Goal: Information Seeking & Learning: Learn about a topic

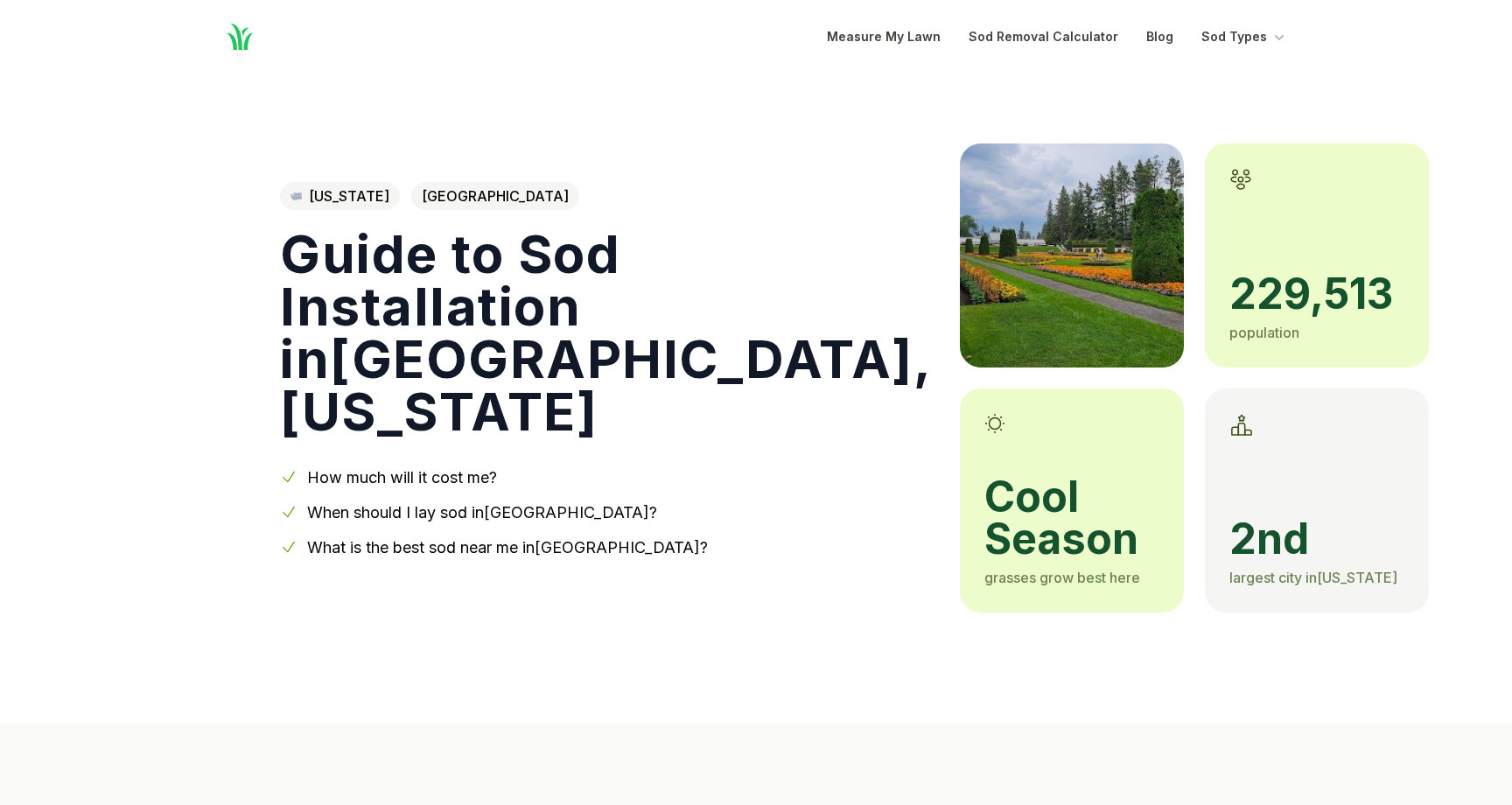
click at [432, 481] on link "How much will it cost me?" at bounding box center [402, 477] width 190 height 18
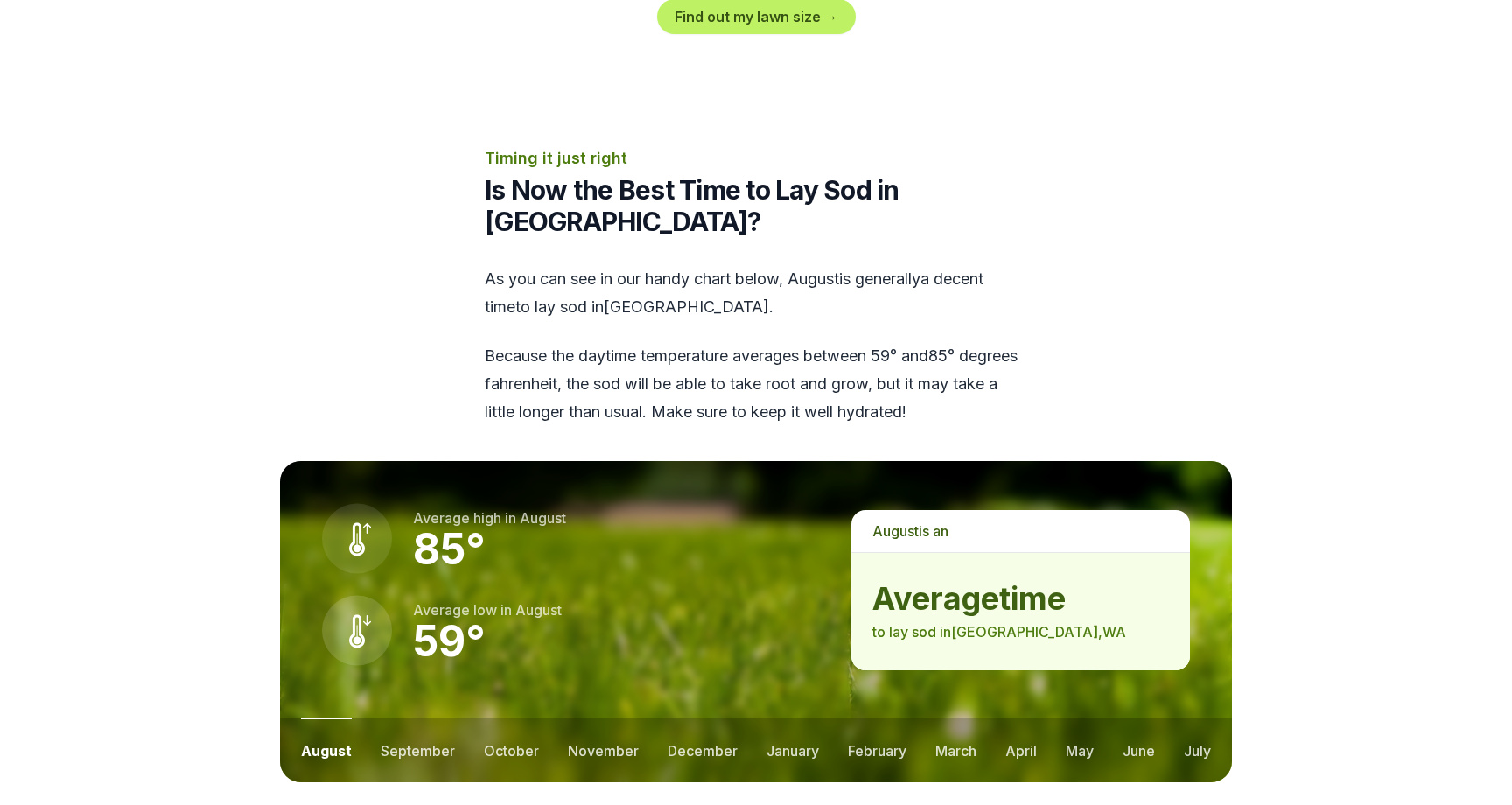
scroll to position [2104, 0]
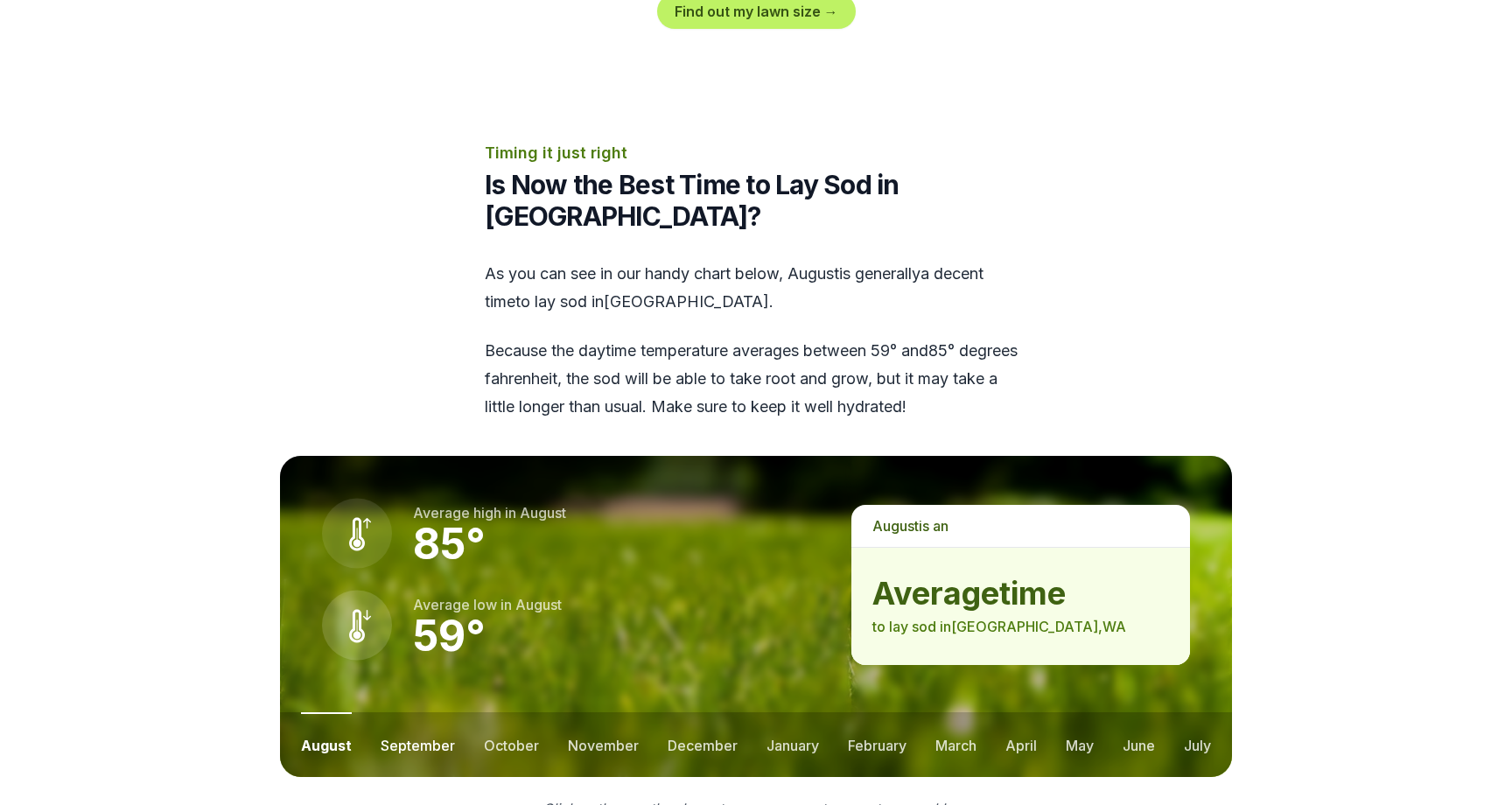
click at [421, 712] on button "september" at bounding box center [418, 744] width 74 height 65
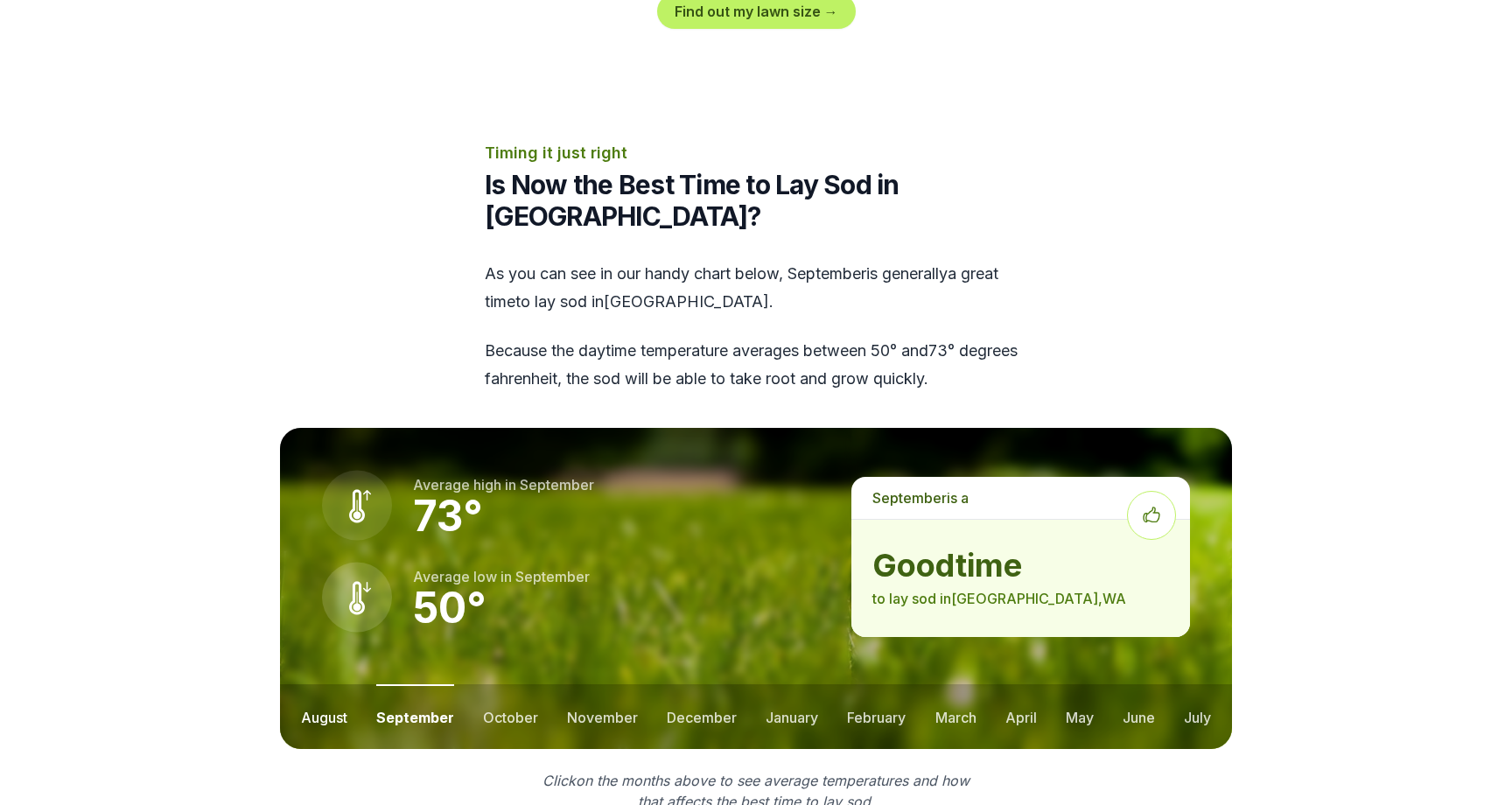
click at [340, 684] on button "august" at bounding box center [324, 716] width 46 height 65
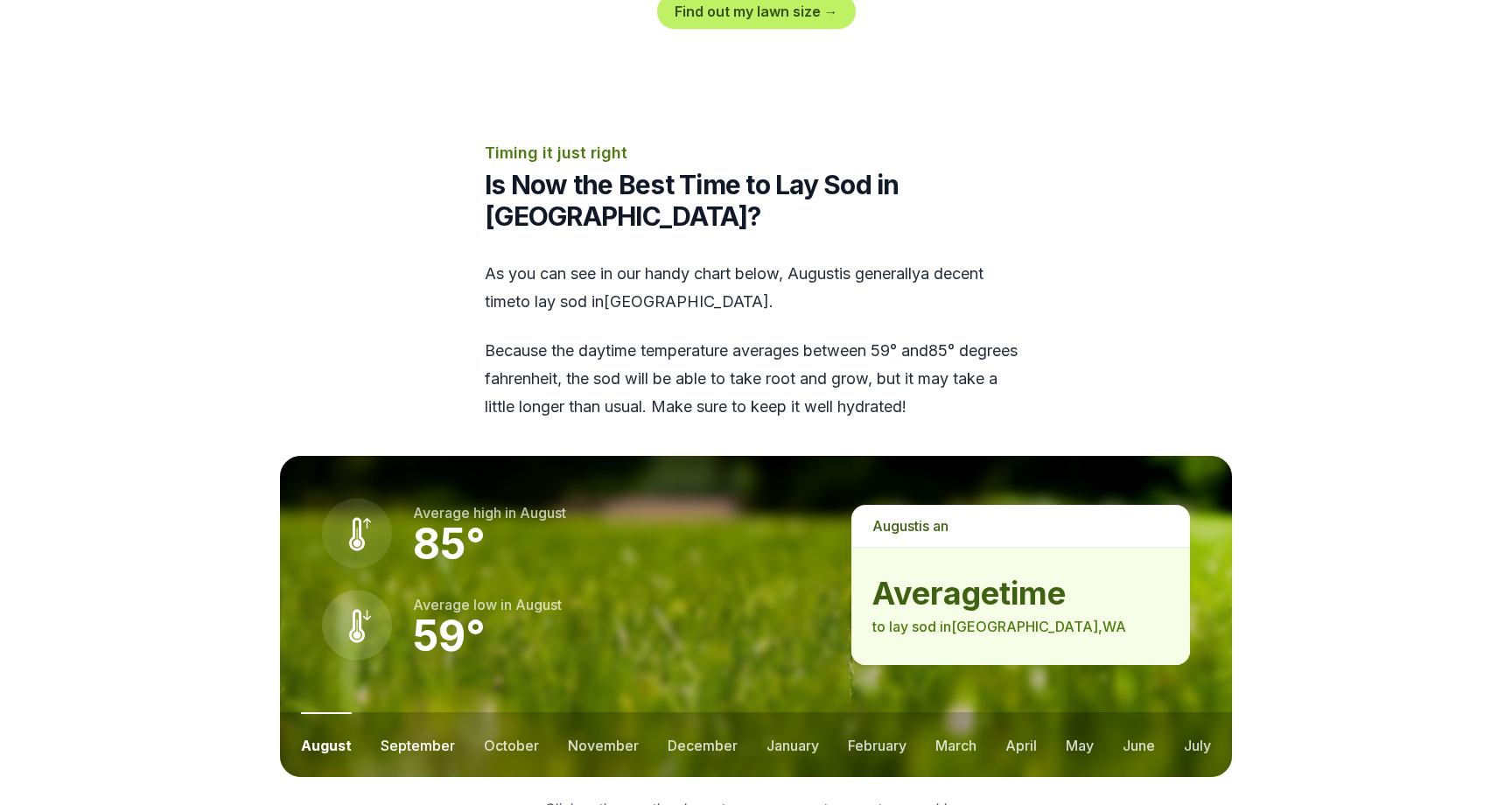
click at [418, 712] on button "september" at bounding box center [418, 744] width 74 height 65
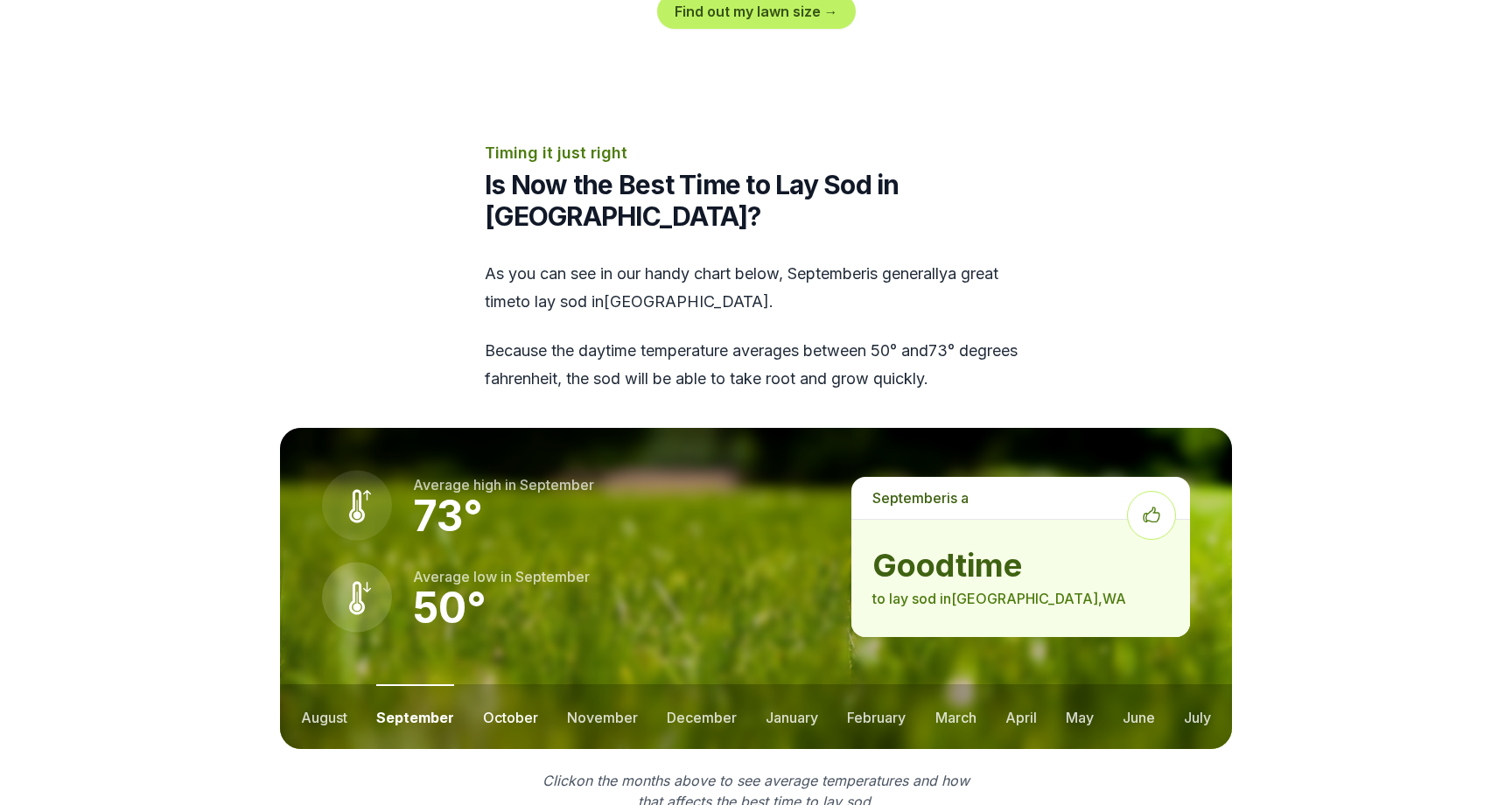
click at [502, 684] on button "october" at bounding box center [511, 716] width 55 height 65
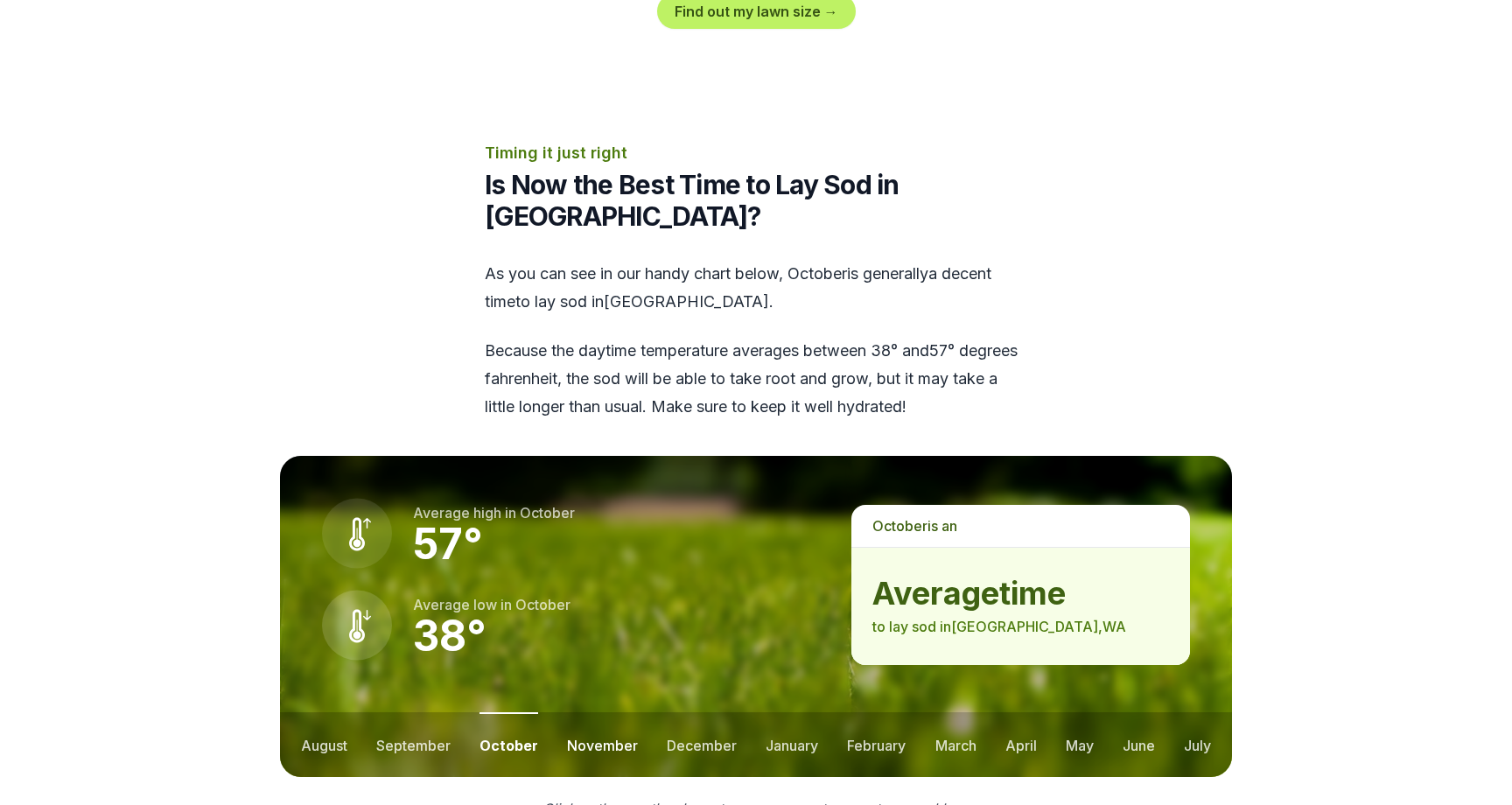
click at [598, 712] on button "november" at bounding box center [602, 744] width 70 height 65
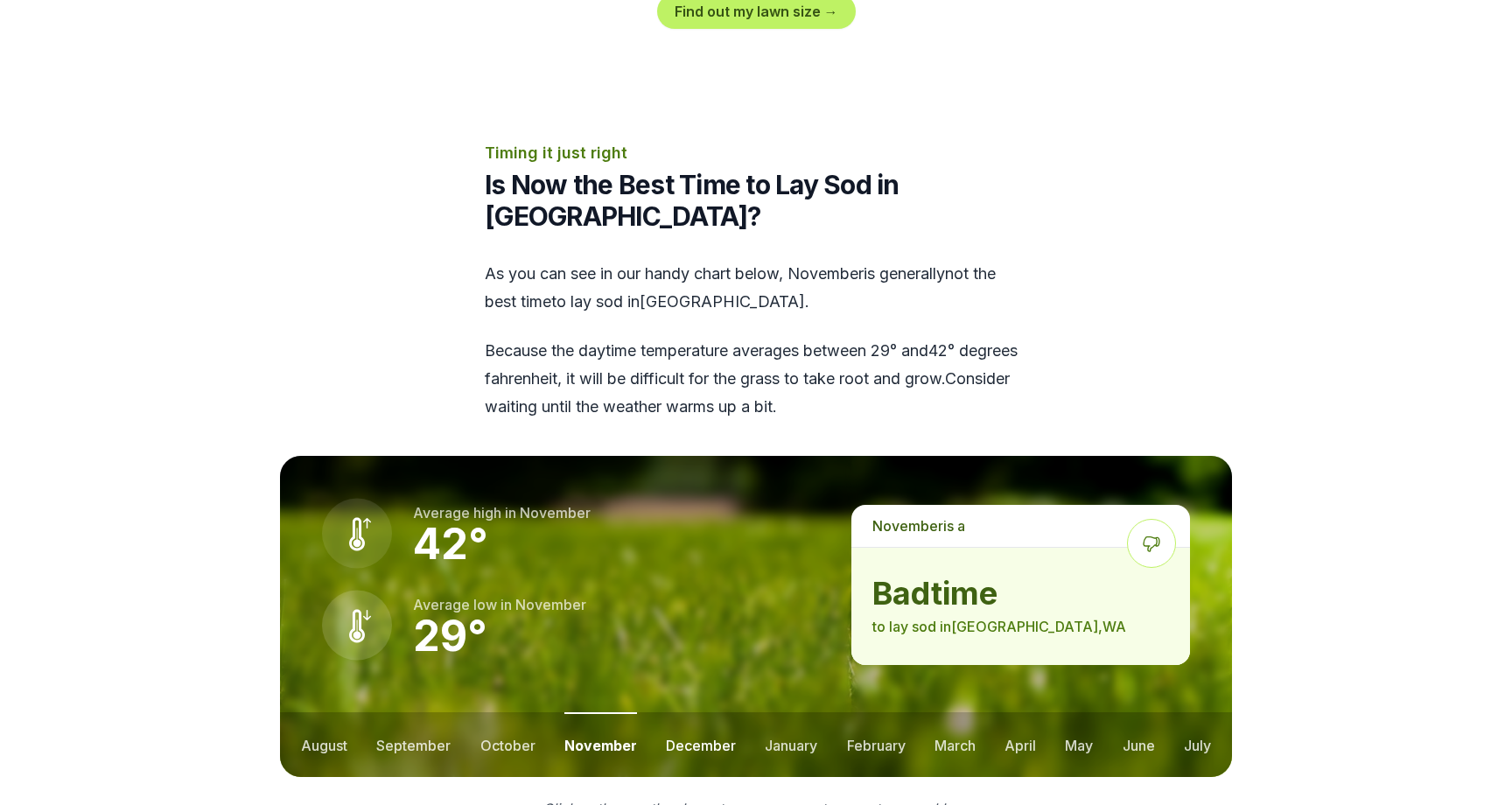
click at [708, 712] on button "december" at bounding box center [700, 744] width 70 height 65
click at [782, 712] on button "january" at bounding box center [792, 744] width 52 height 65
click at [859, 712] on button "february" at bounding box center [878, 744] width 59 height 65
click at [944, 712] on button "march" at bounding box center [956, 744] width 42 height 65
click at [1015, 712] on button "april" at bounding box center [1021, 744] width 32 height 65
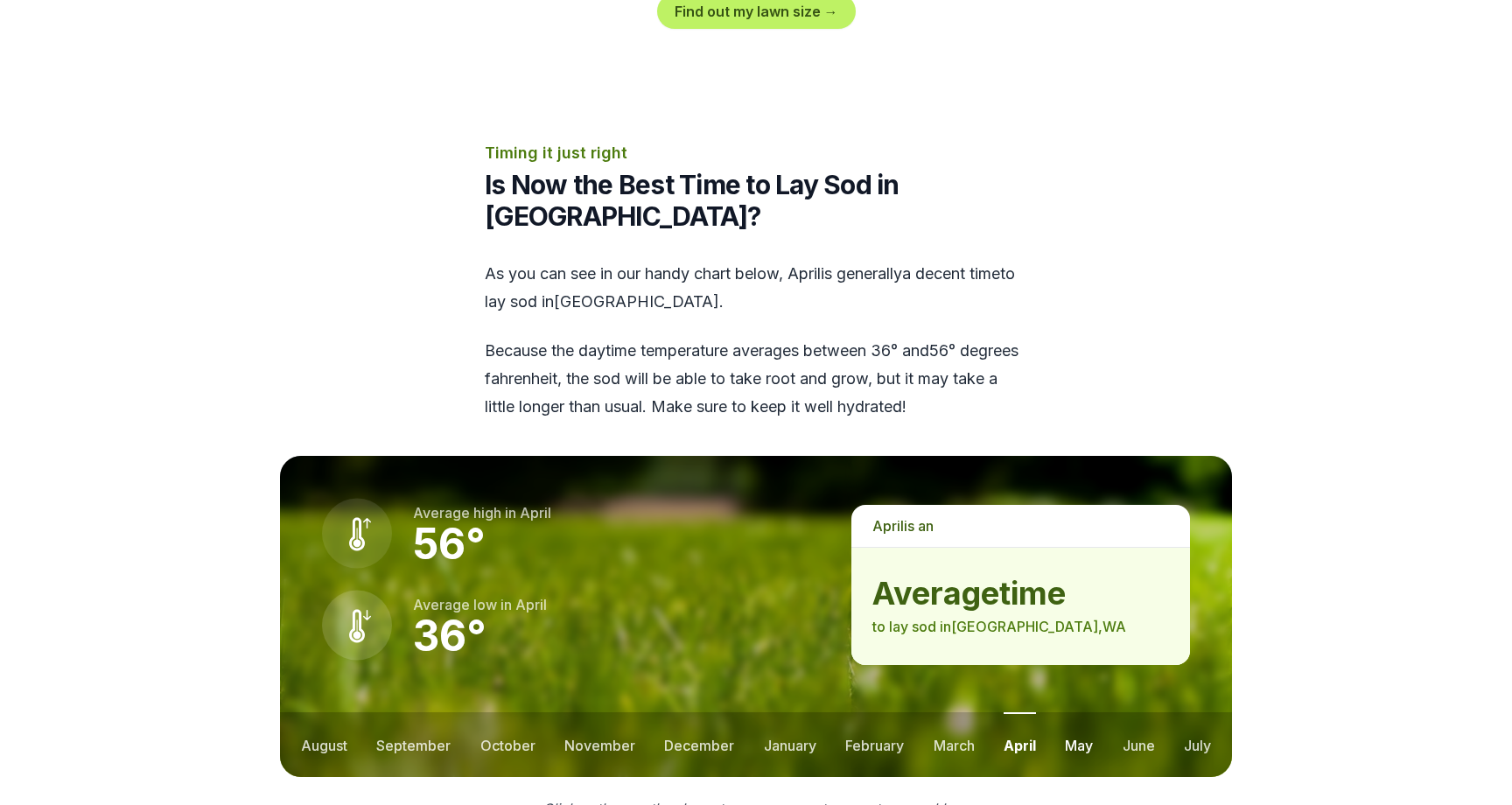
click at [1083, 712] on button "may" at bounding box center [1078, 744] width 28 height 65
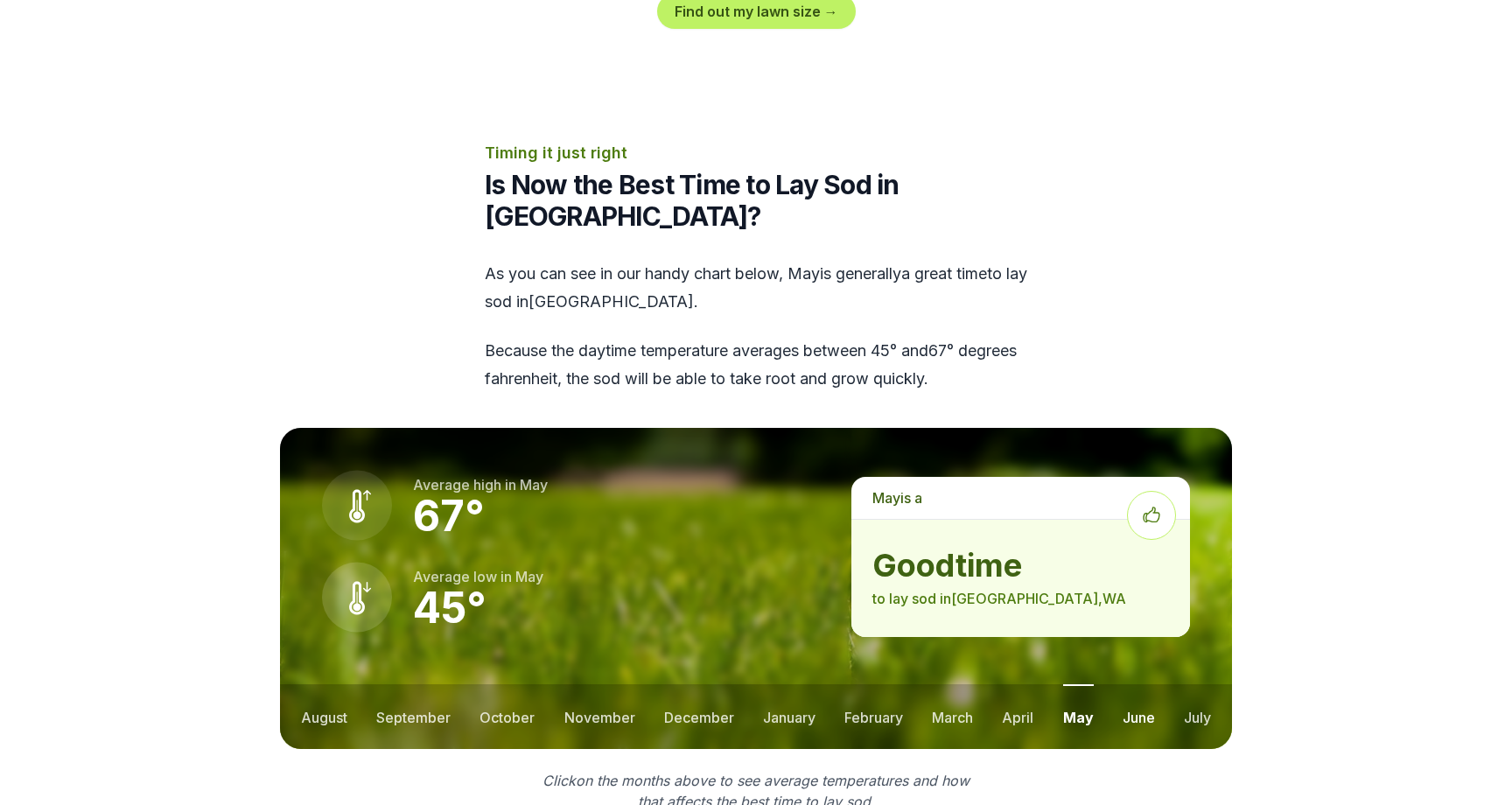
click at [1132, 684] on button "june" at bounding box center [1139, 716] width 33 height 65
click at [1185, 684] on button "july" at bounding box center [1197, 716] width 27 height 65
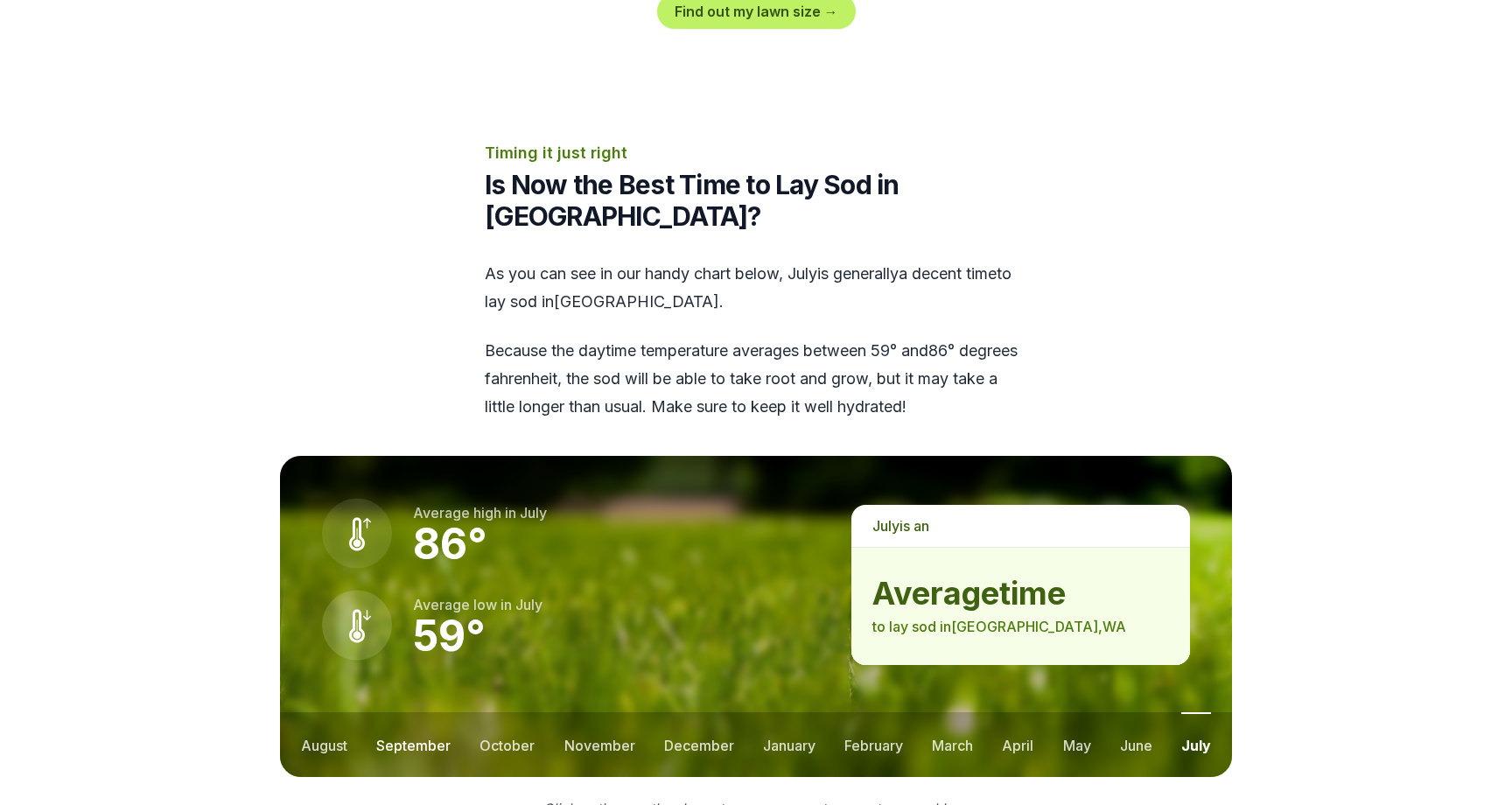
click at [417, 712] on button "september" at bounding box center [413, 744] width 74 height 65
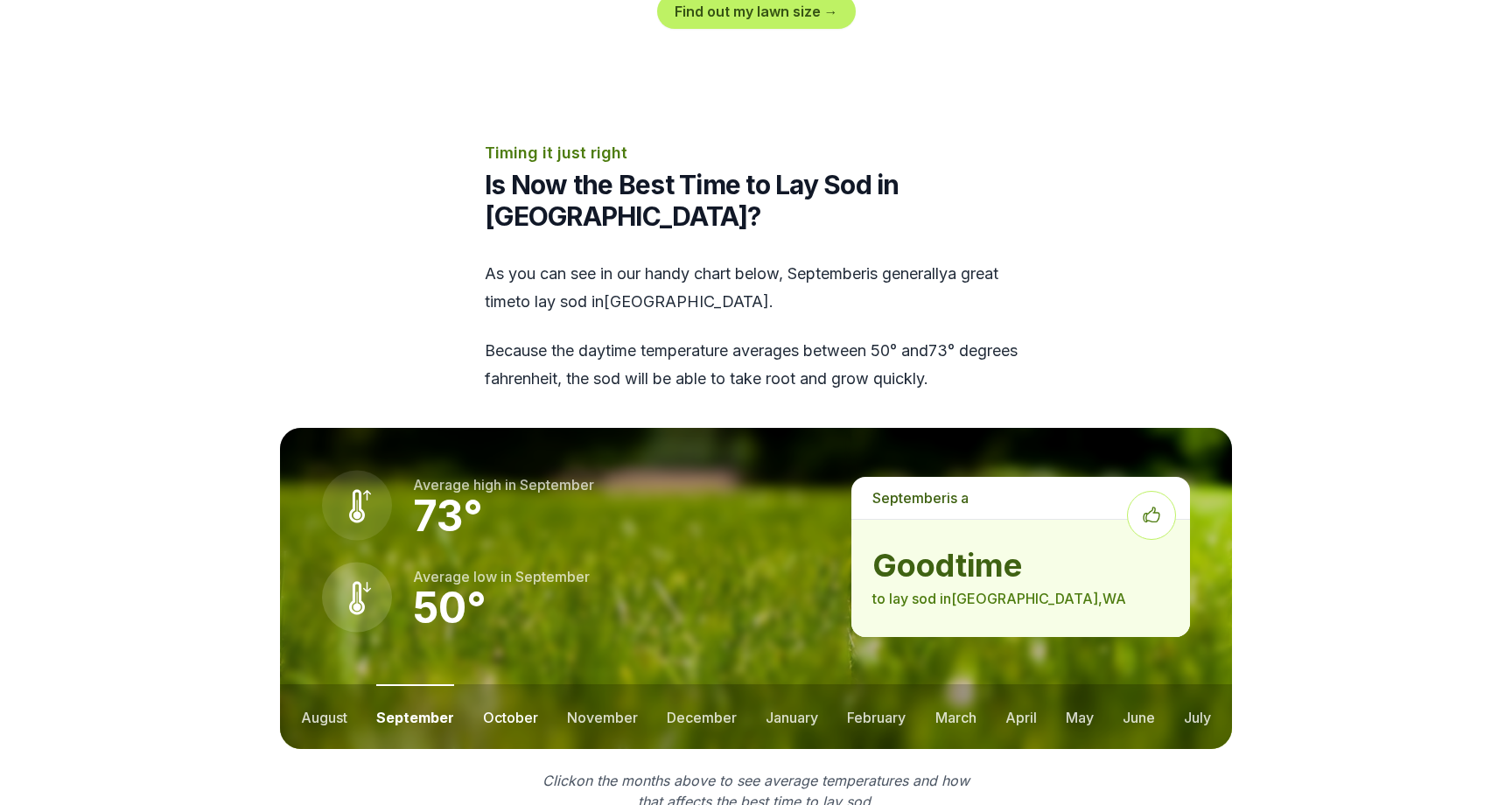
click at [511, 684] on button "october" at bounding box center [511, 716] width 55 height 65
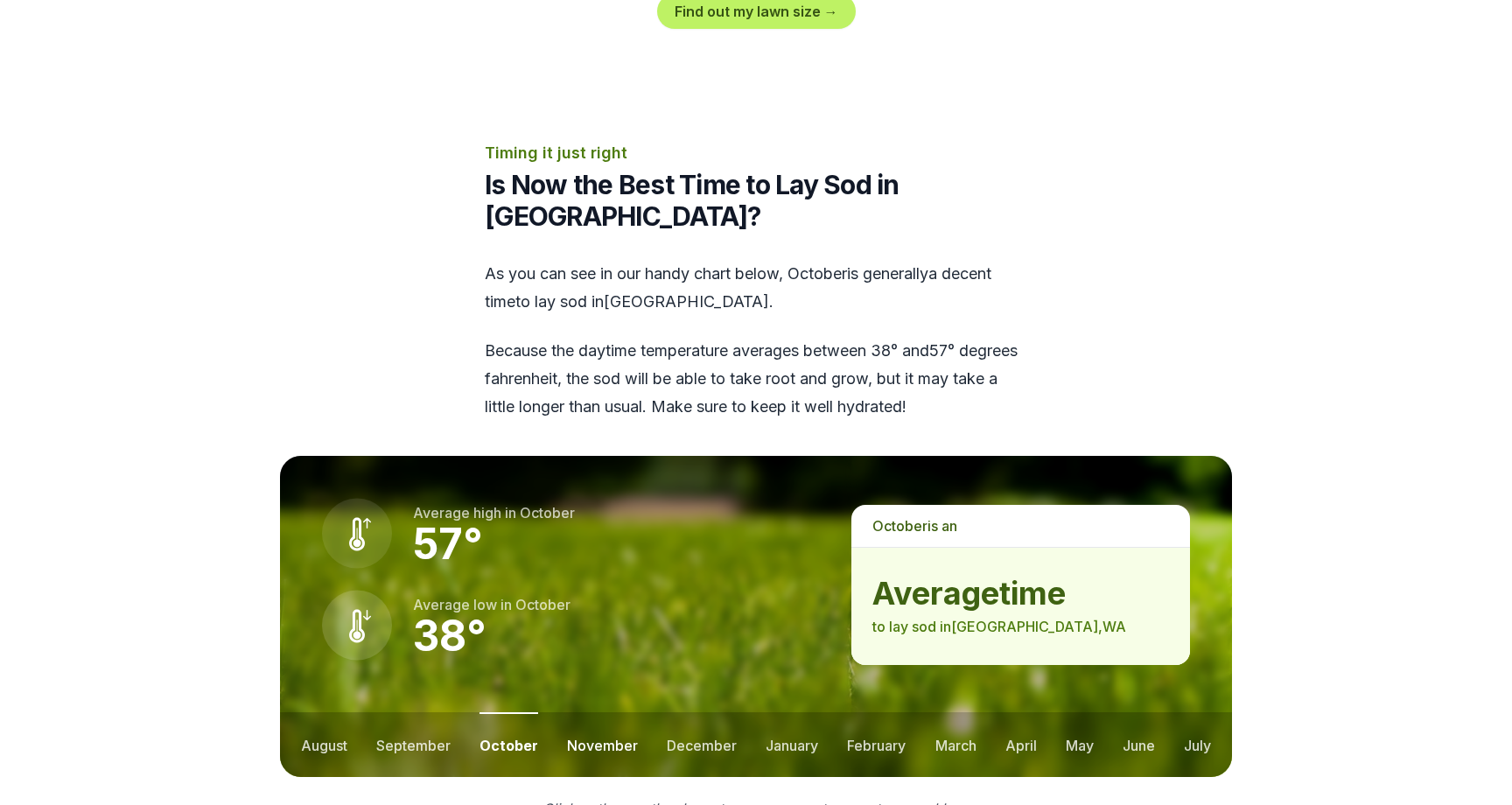
click at [606, 712] on button "november" at bounding box center [602, 744] width 70 height 65
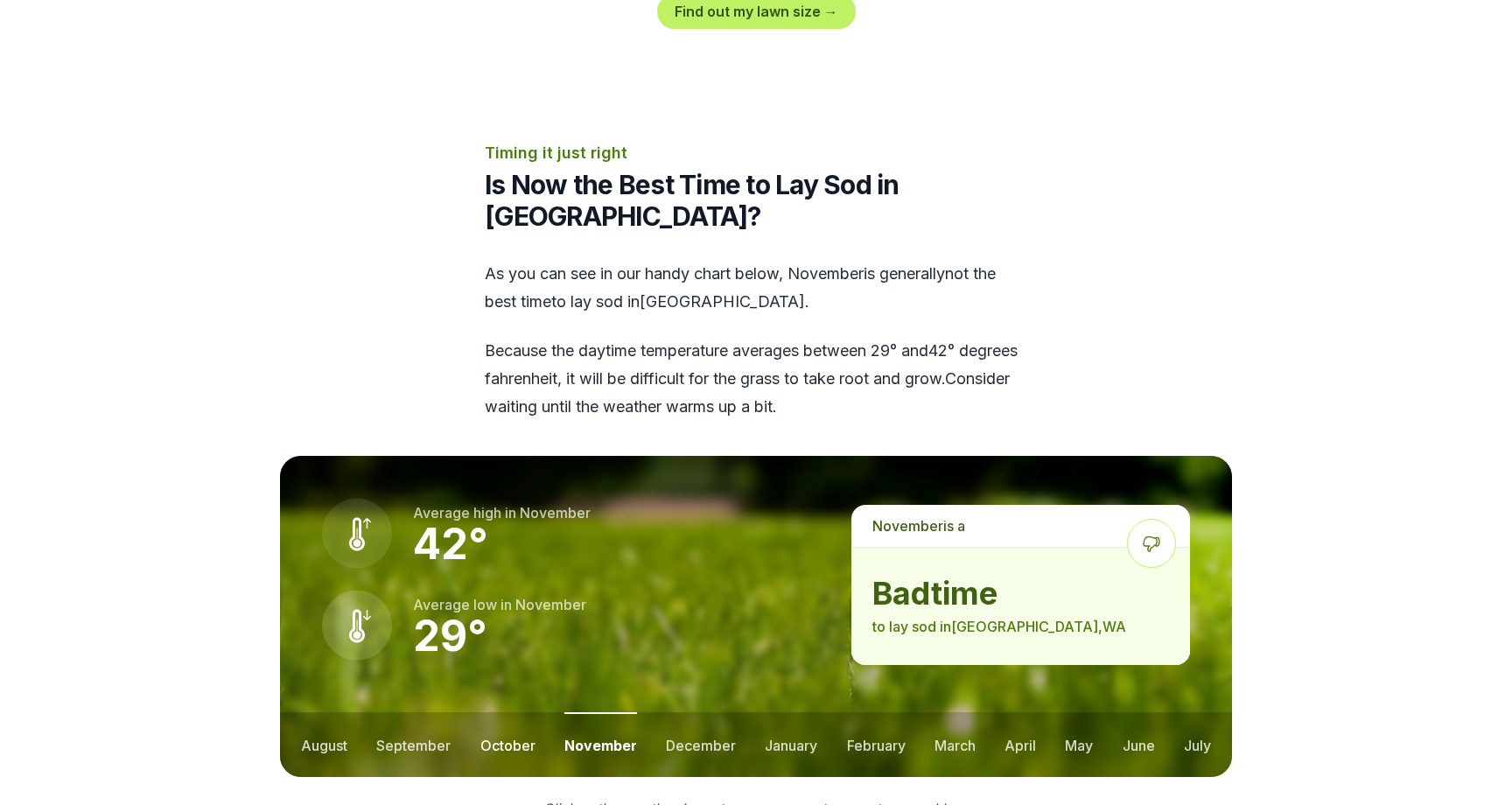
click at [484, 712] on button "october" at bounding box center [508, 744] width 55 height 65
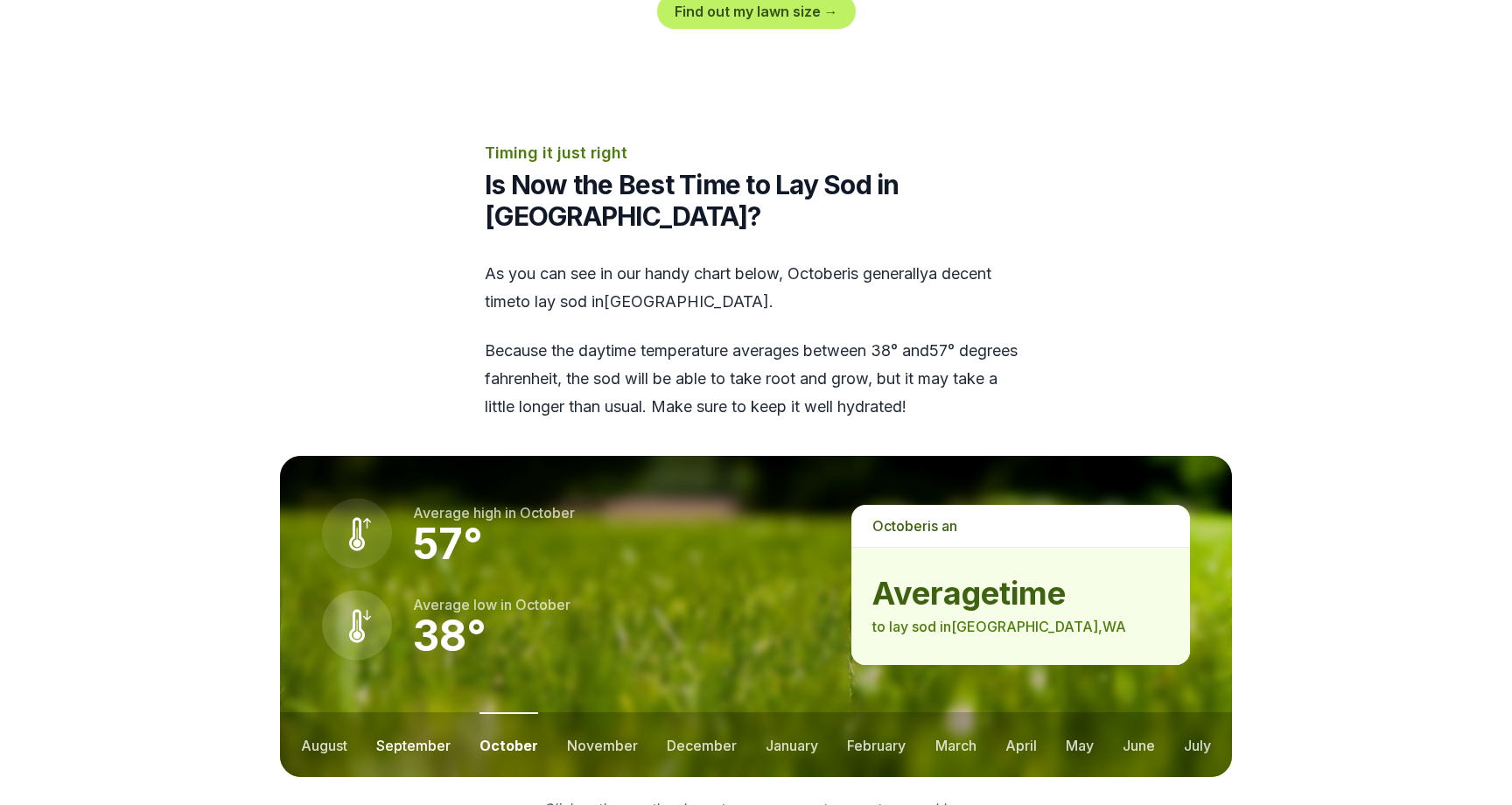
click at [435, 712] on button "september" at bounding box center [413, 744] width 74 height 65
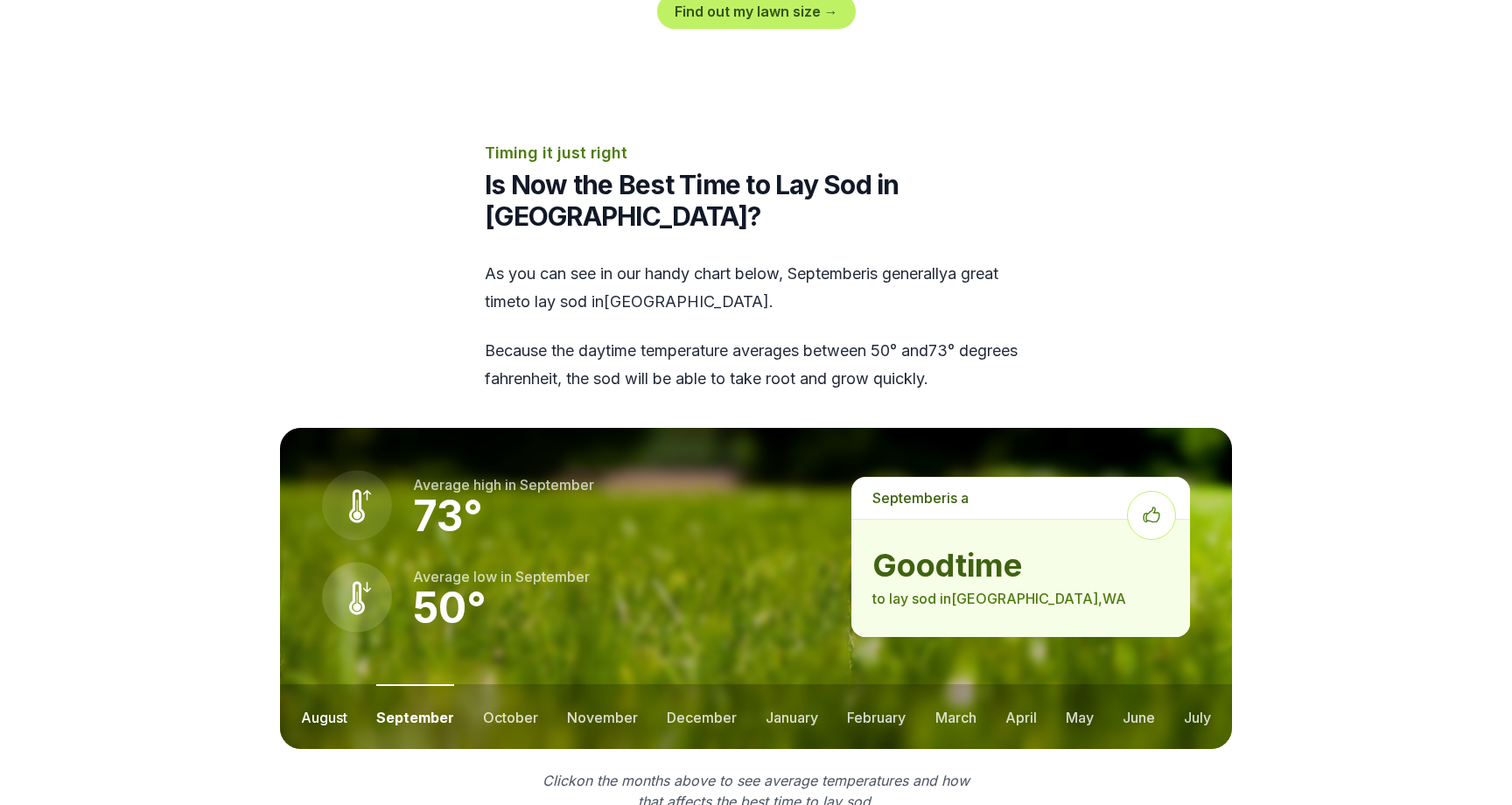
click at [339, 684] on button "august" at bounding box center [324, 716] width 46 height 65
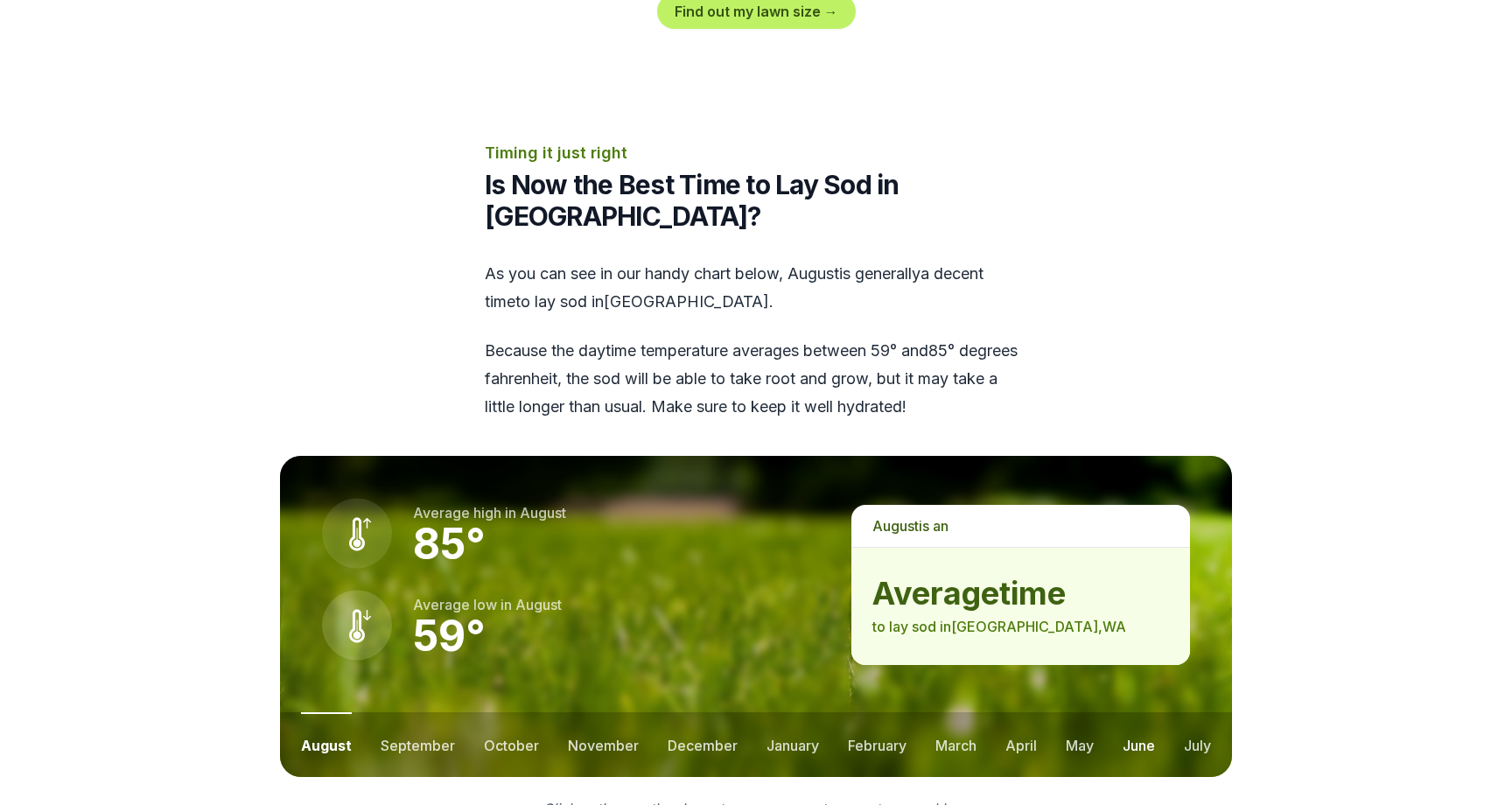
click at [1133, 712] on button "june" at bounding box center [1139, 744] width 33 height 65
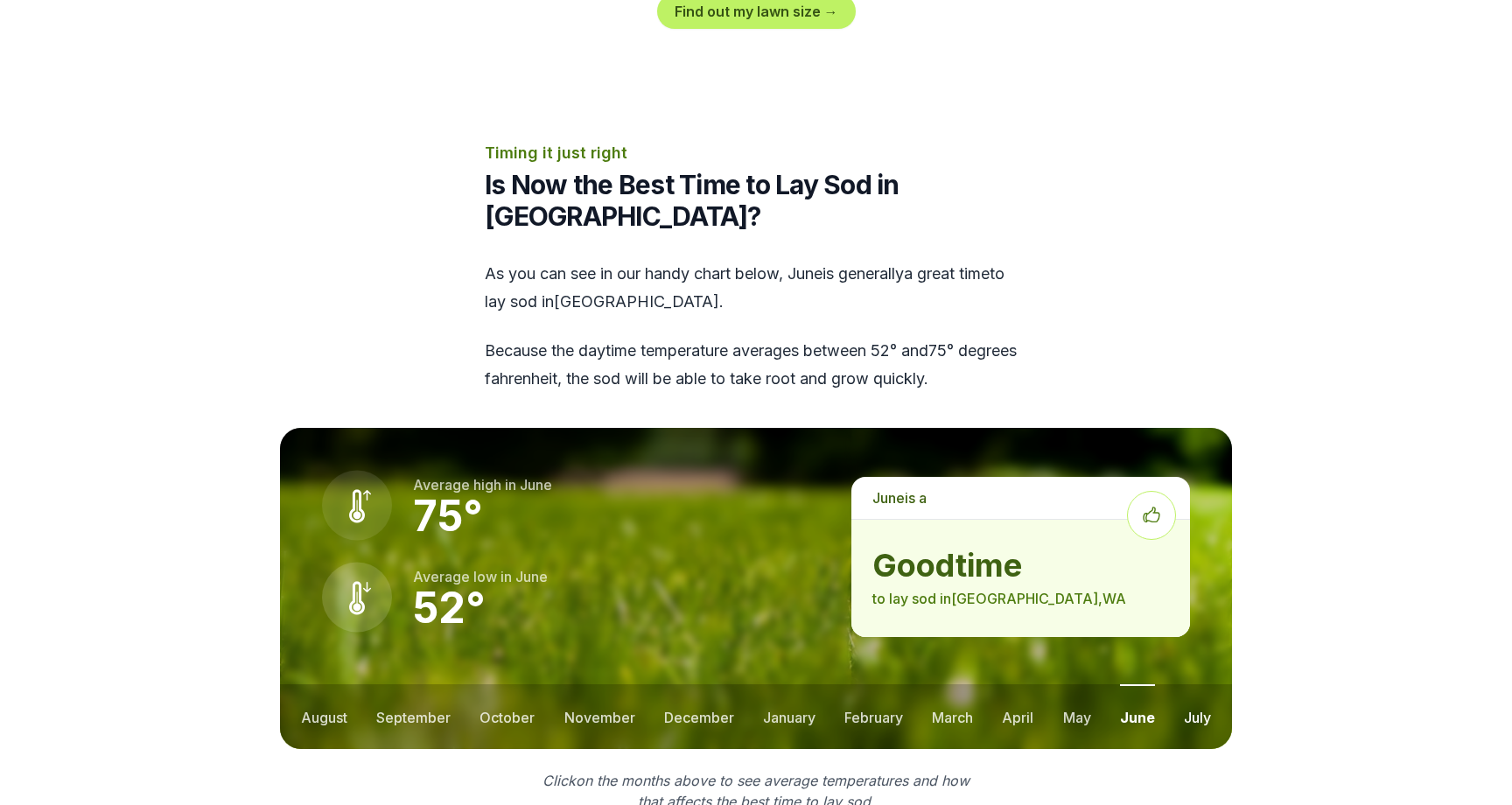
click at [1198, 684] on button "july" at bounding box center [1197, 716] width 27 height 65
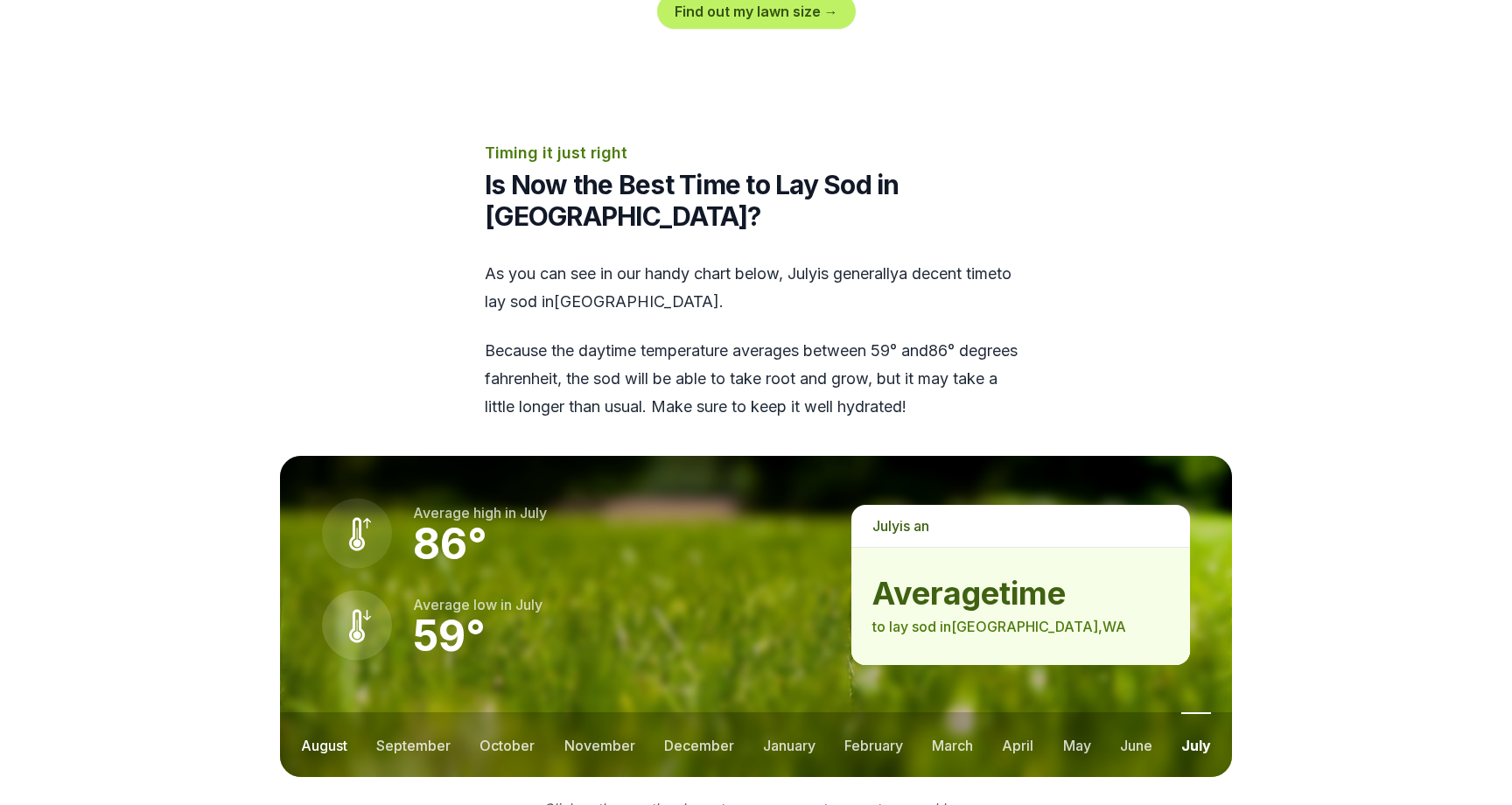
click at [325, 712] on button "august" at bounding box center [324, 744] width 46 height 65
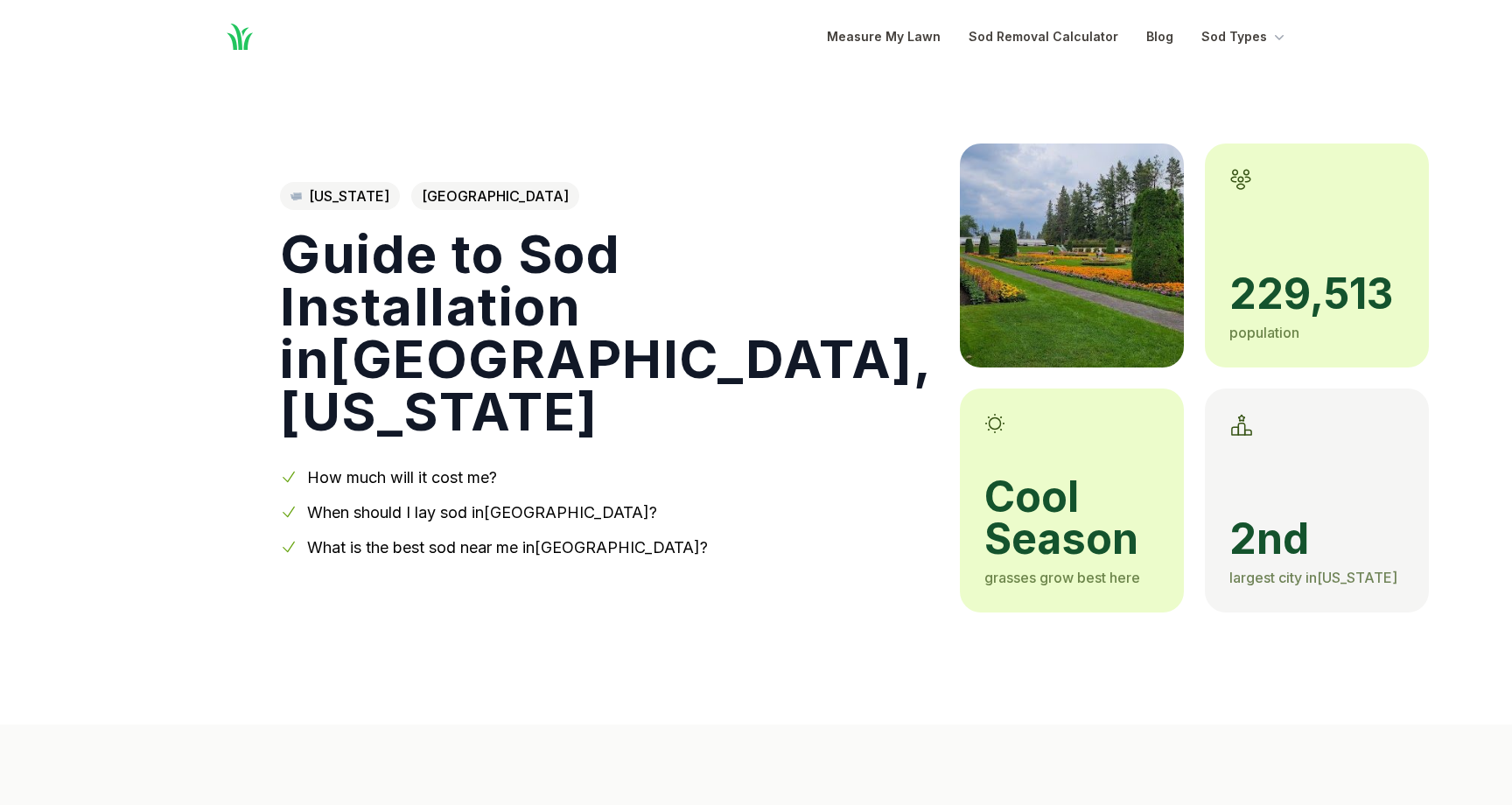
scroll to position [0, 0]
